Goal: Complete application form

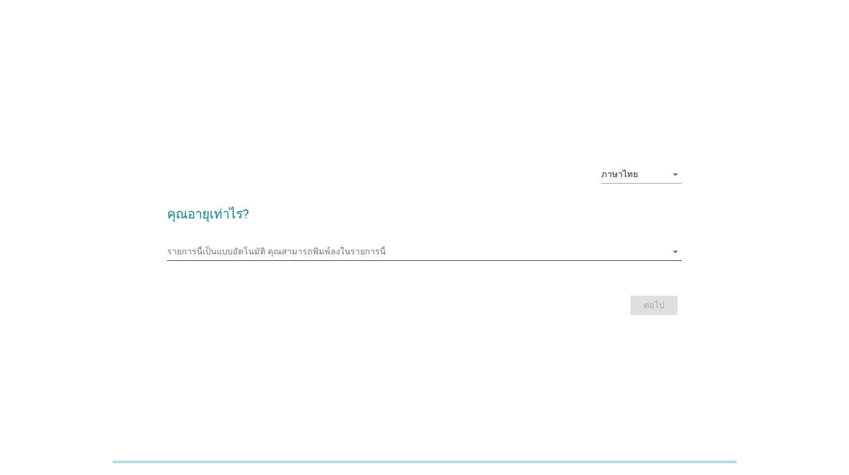
click at [379, 245] on input "รายการนี้เป็นแบบอัตโนมัติ คุณสามารถพิมพ์ลงในรายการนี้" at bounding box center [416, 251] width 499 height 17
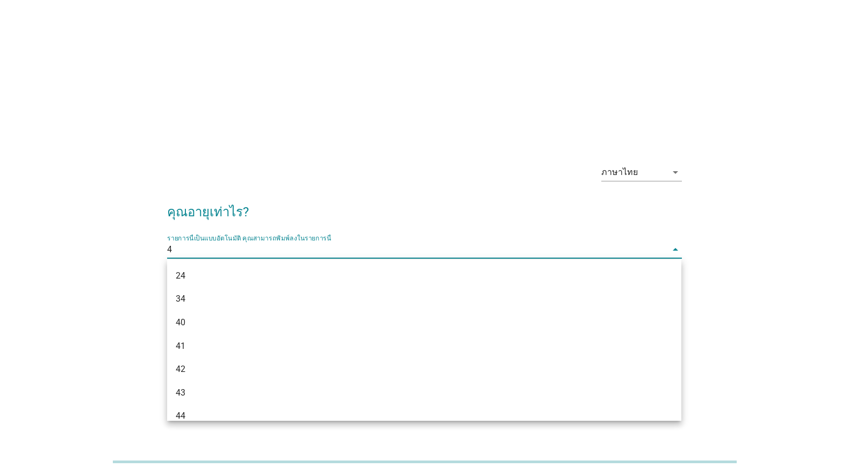
type input "48"
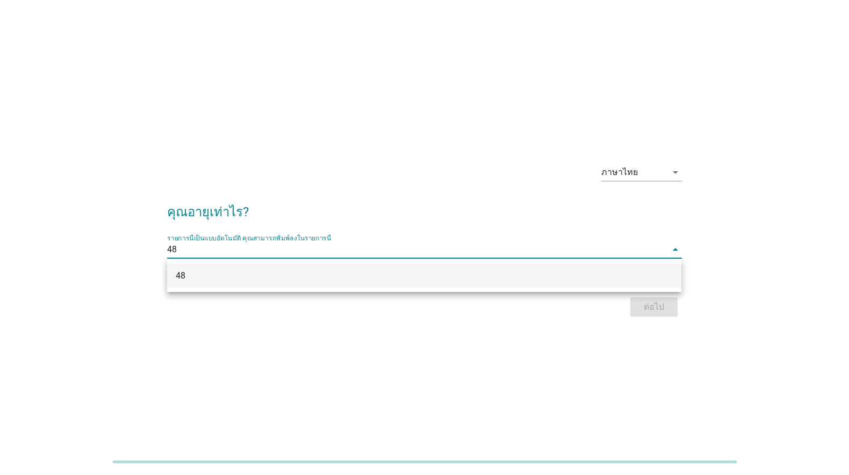
click at [465, 274] on div "48" at bounding box center [404, 276] width 456 height 13
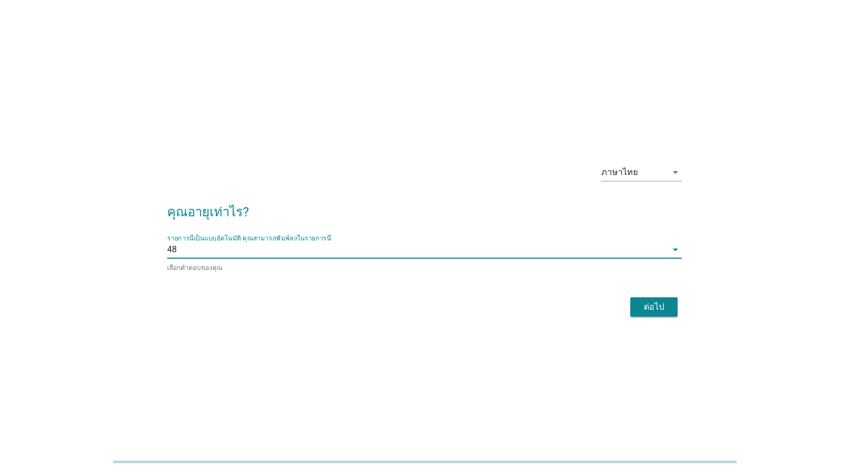
click at [661, 307] on div "ต่อไป" at bounding box center [654, 307] width 30 height 13
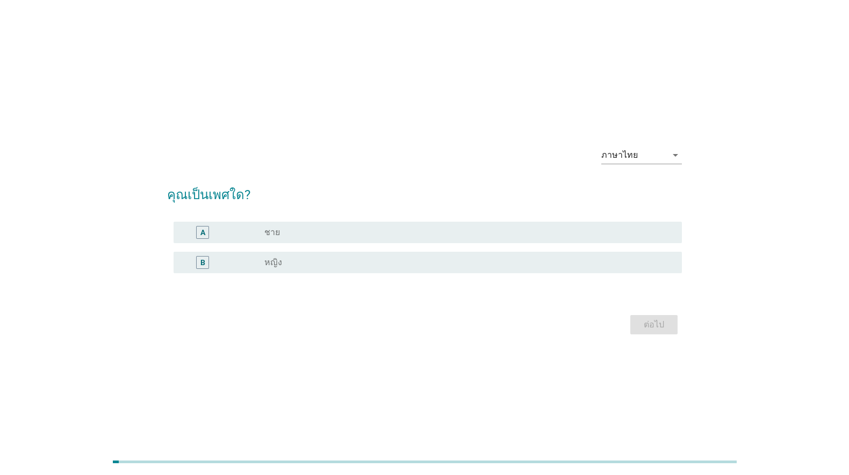
click at [300, 263] on div "radio_button_unchecked หญิง" at bounding box center [464, 262] width 400 height 11
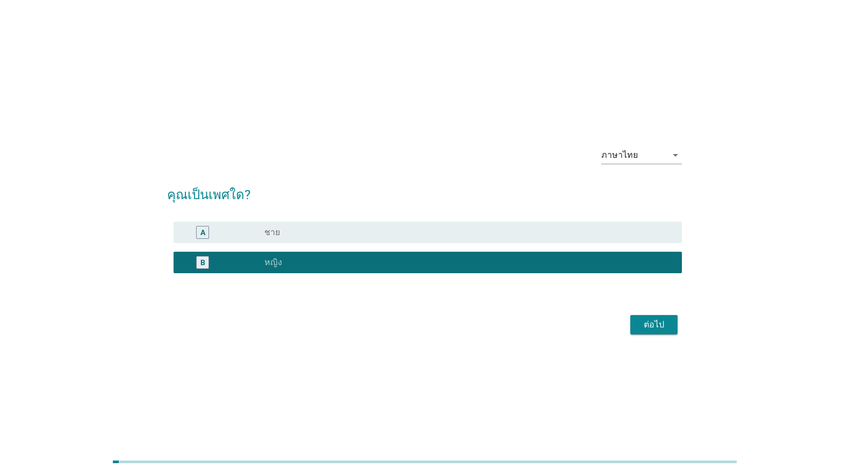
click at [653, 323] on div "ต่อไป" at bounding box center [654, 325] width 30 height 13
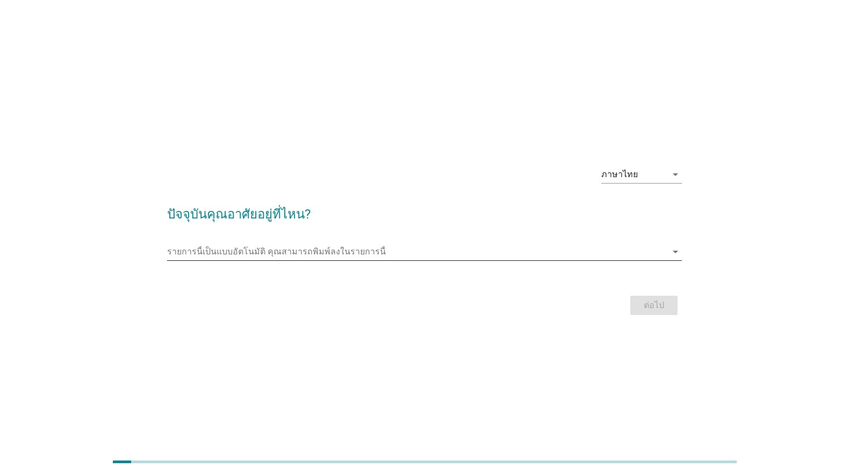
click at [349, 255] on input "รายการนี้เป็นแบบอัตโนมัติ คุณสามารถพิมพ์ลงในรายการนี้" at bounding box center [416, 251] width 499 height 17
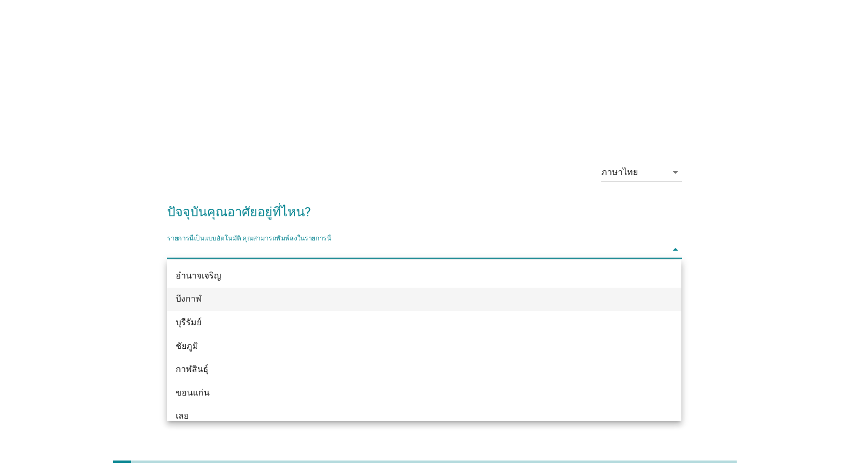
type input "d"
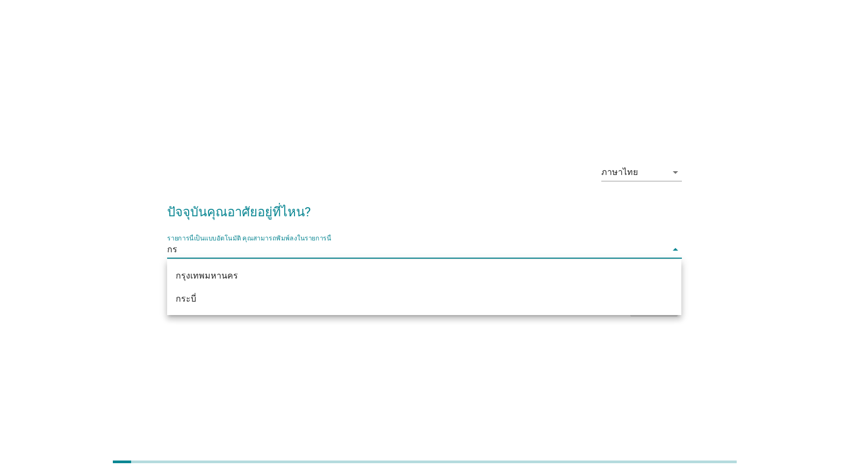
type input "กรุ"
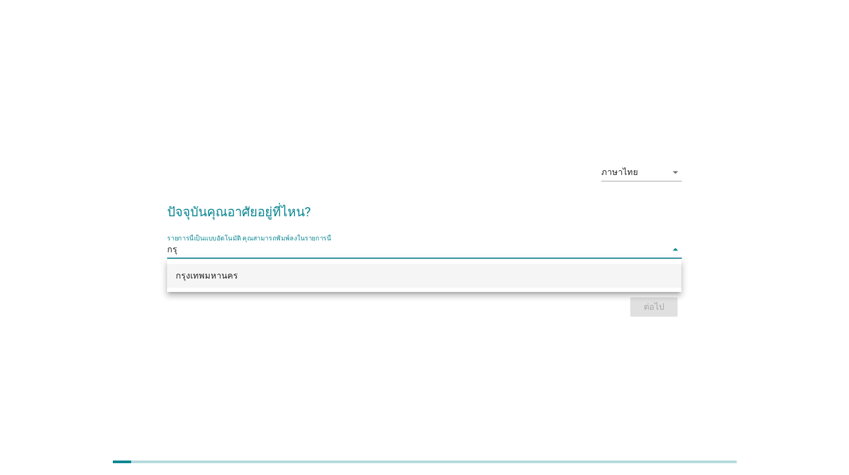
click at [272, 270] on div "กรุงเทพมหานคร" at bounding box center [404, 276] width 456 height 13
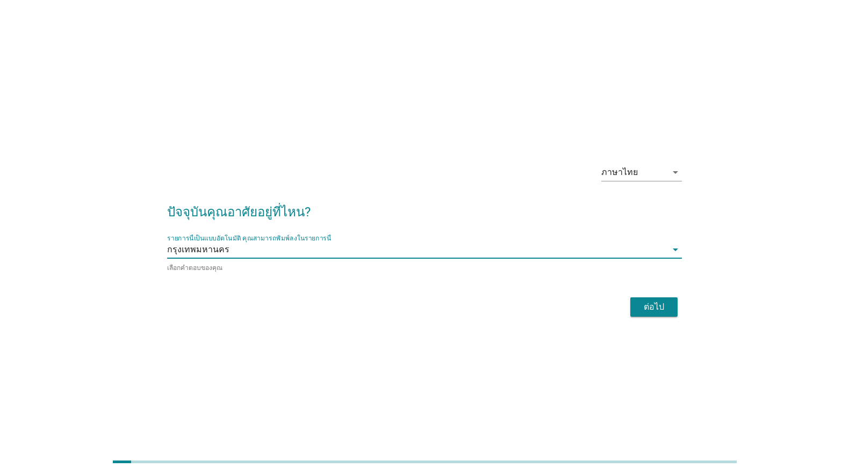
click at [650, 304] on div "ต่อไป" at bounding box center [654, 307] width 30 height 13
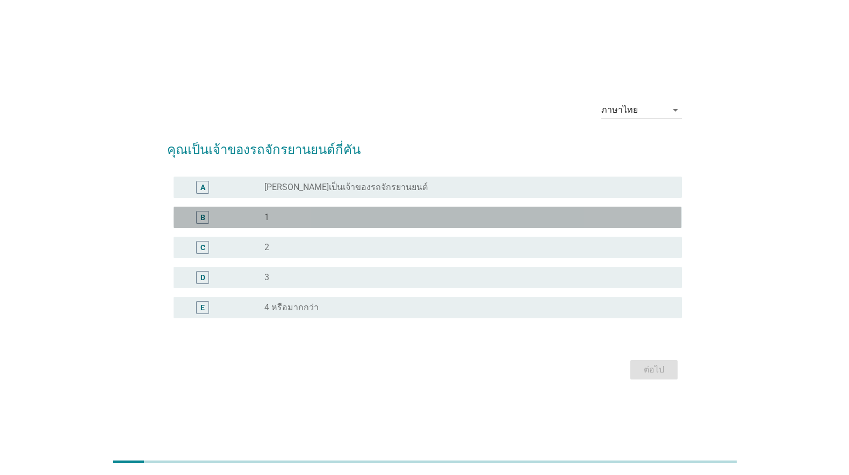
click at [353, 227] on div "B radio_button_unchecked 1" at bounding box center [428, 217] width 508 height 21
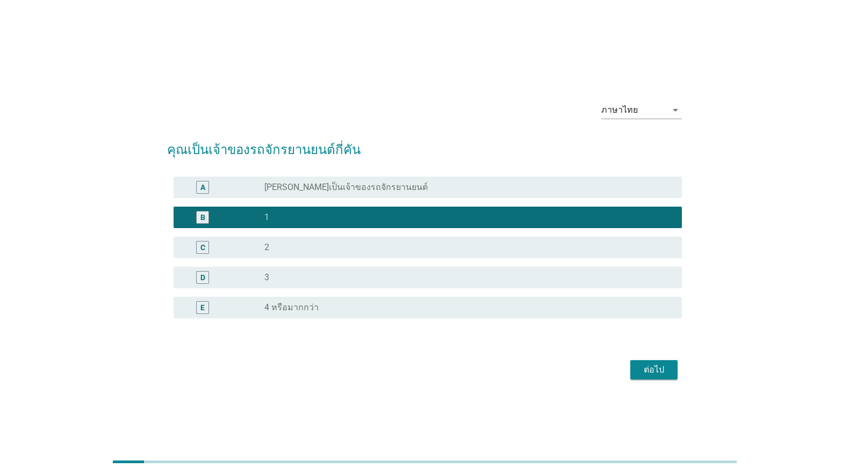
click at [665, 370] on div "ต่อไป" at bounding box center [654, 370] width 30 height 13
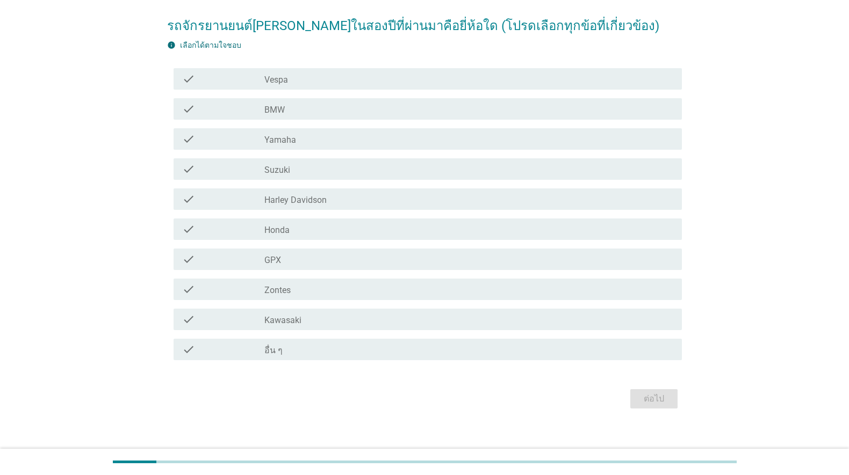
scroll to position [89, 0]
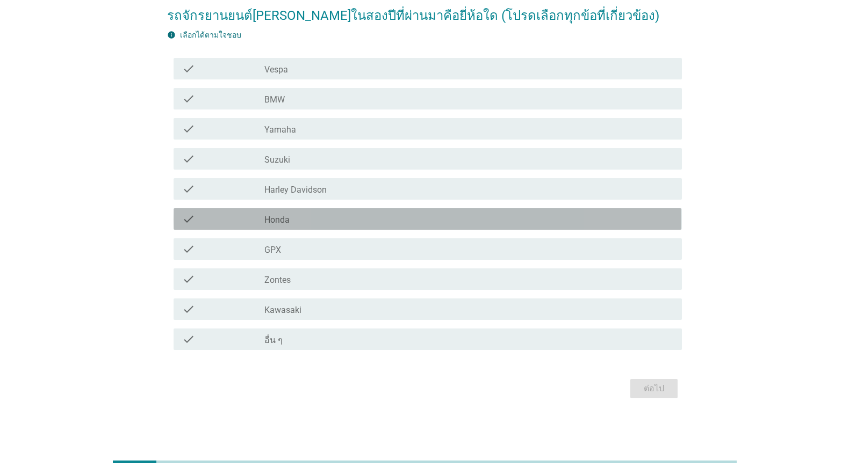
click at [326, 221] on div "check_box_outline_blank Honda" at bounding box center [468, 219] width 409 height 13
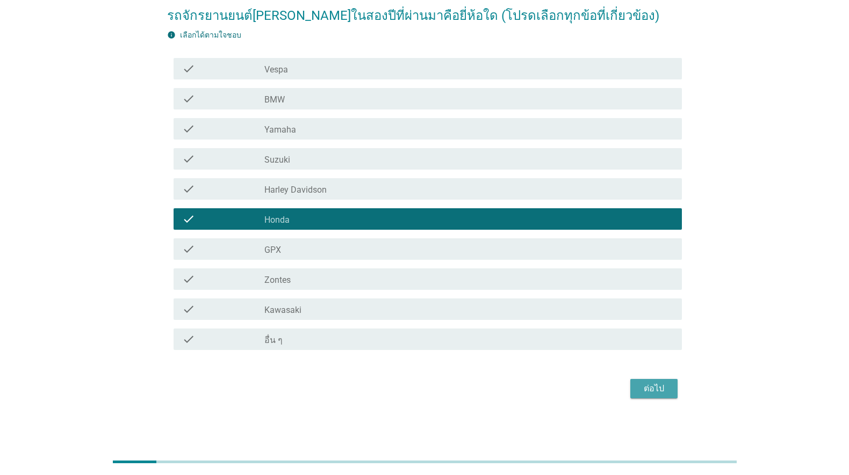
click at [647, 385] on div "ต่อไป" at bounding box center [654, 388] width 30 height 13
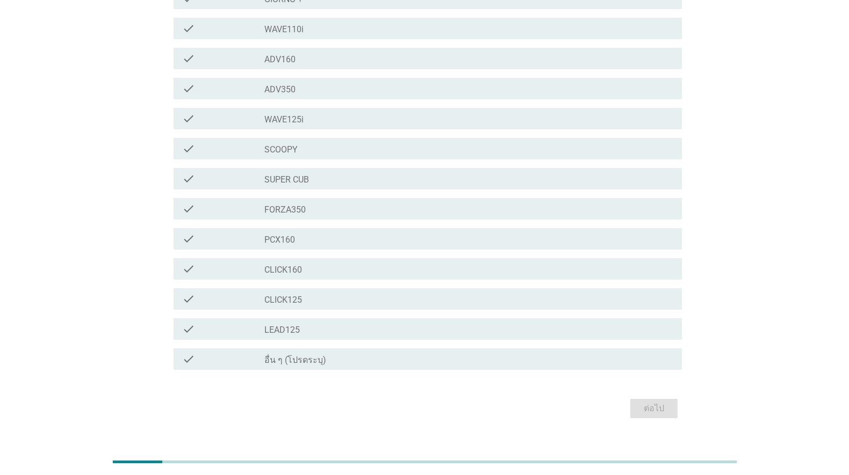
scroll to position [145, 0]
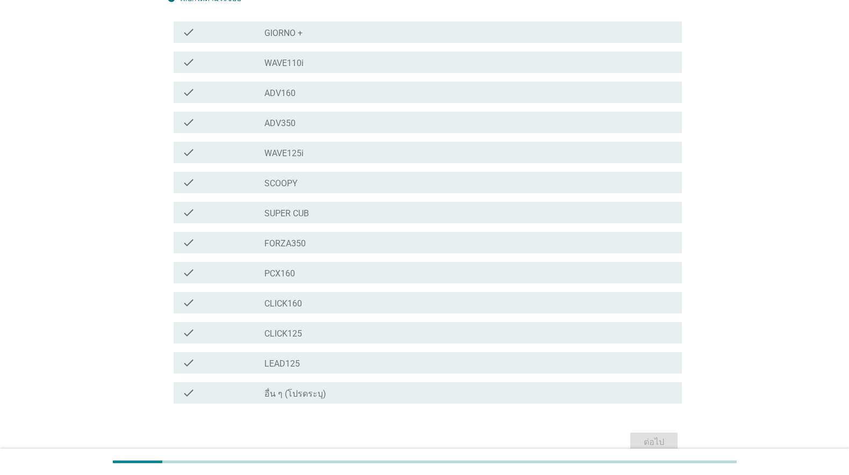
click at [369, 63] on div "check_box_outline_blank WAVE110i" at bounding box center [468, 62] width 409 height 13
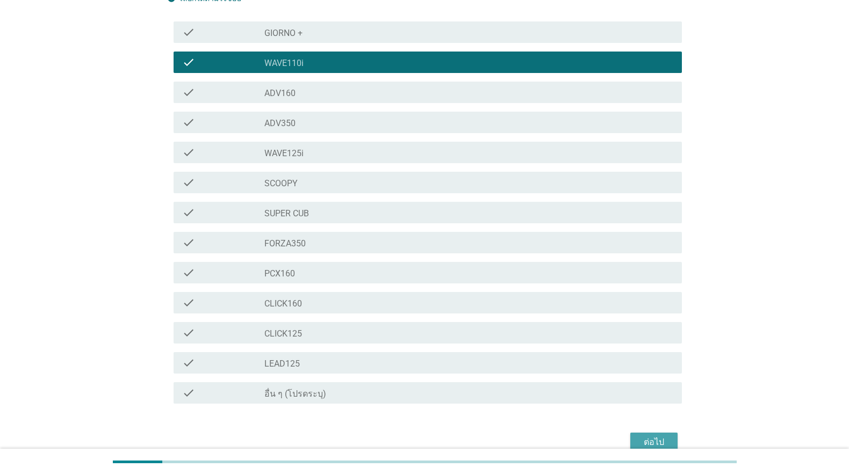
click at [645, 442] on div "ต่อไป" at bounding box center [654, 442] width 30 height 13
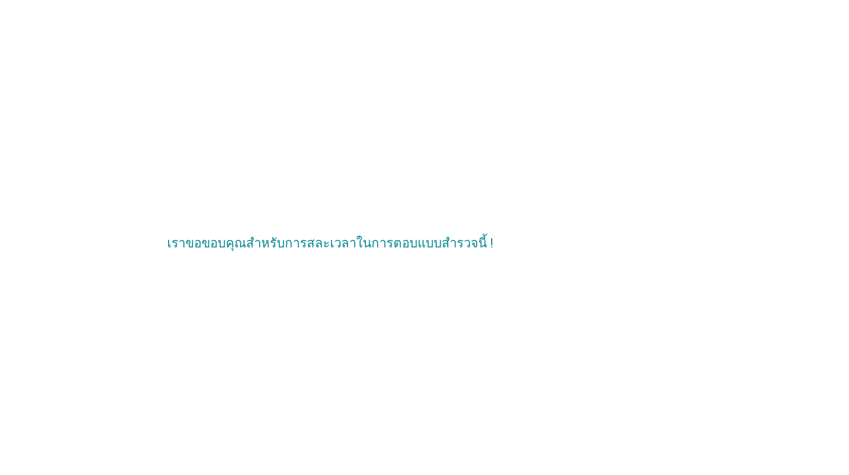
scroll to position [0, 0]
